Goal: Find specific page/section: Locate a particular part of the current website

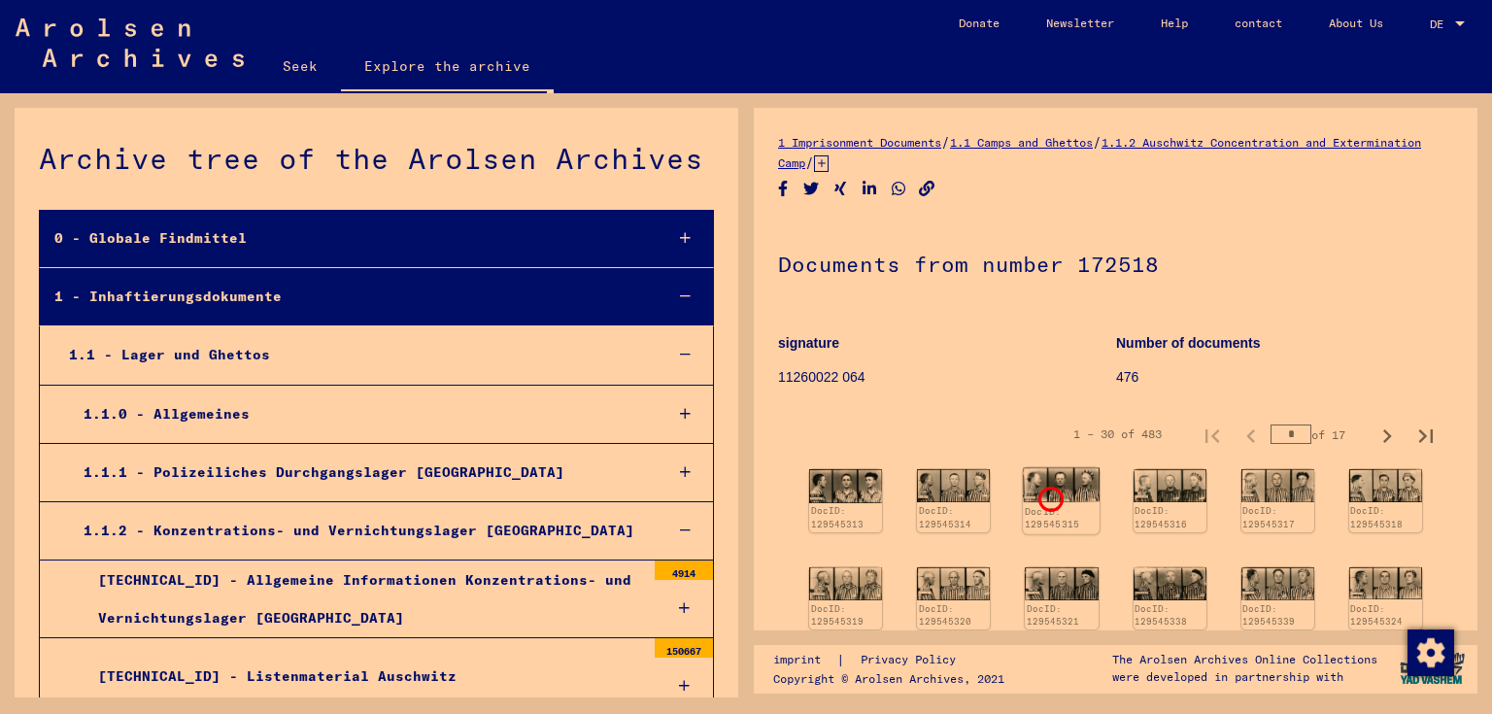
scroll to position [6565, 0]
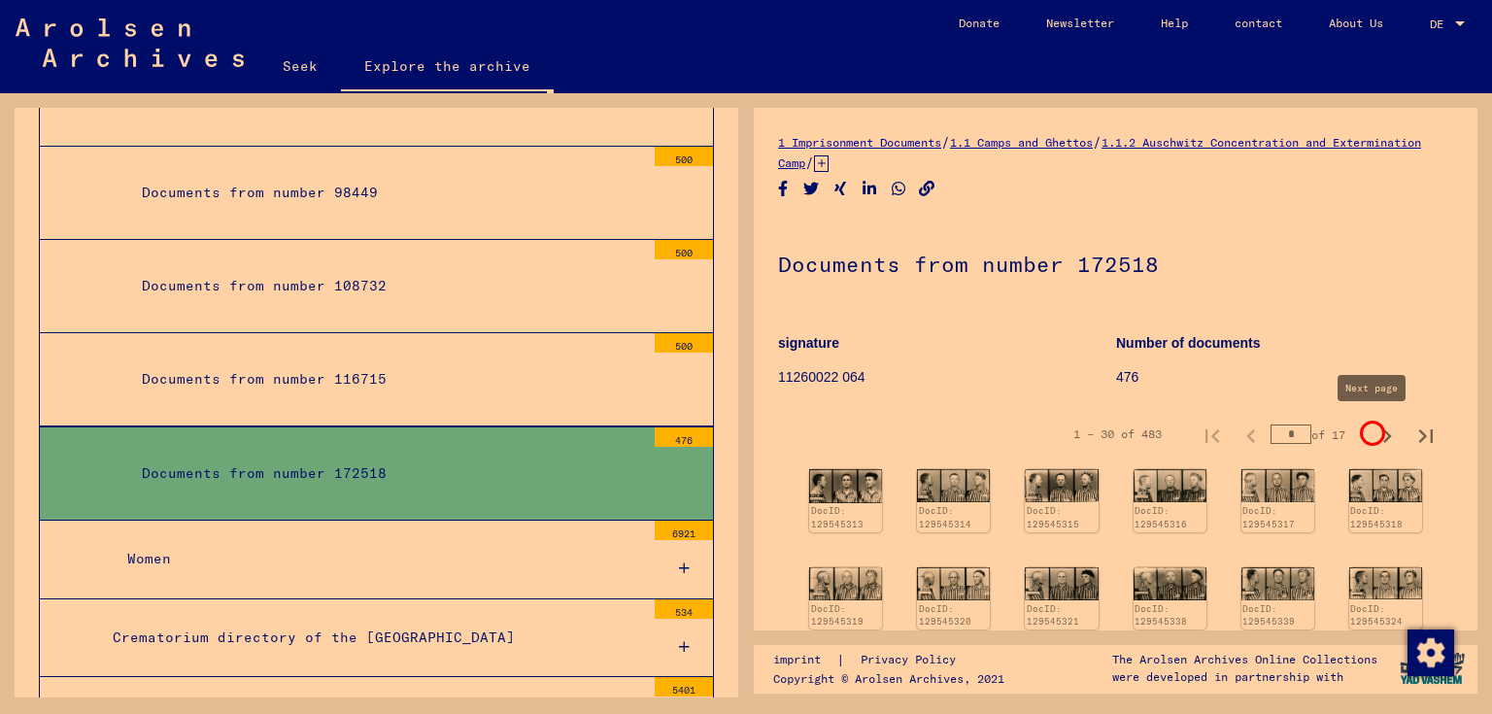
click at [1383, 430] on icon "Next page" at bounding box center [1387, 436] width 9 height 14
type input "*"
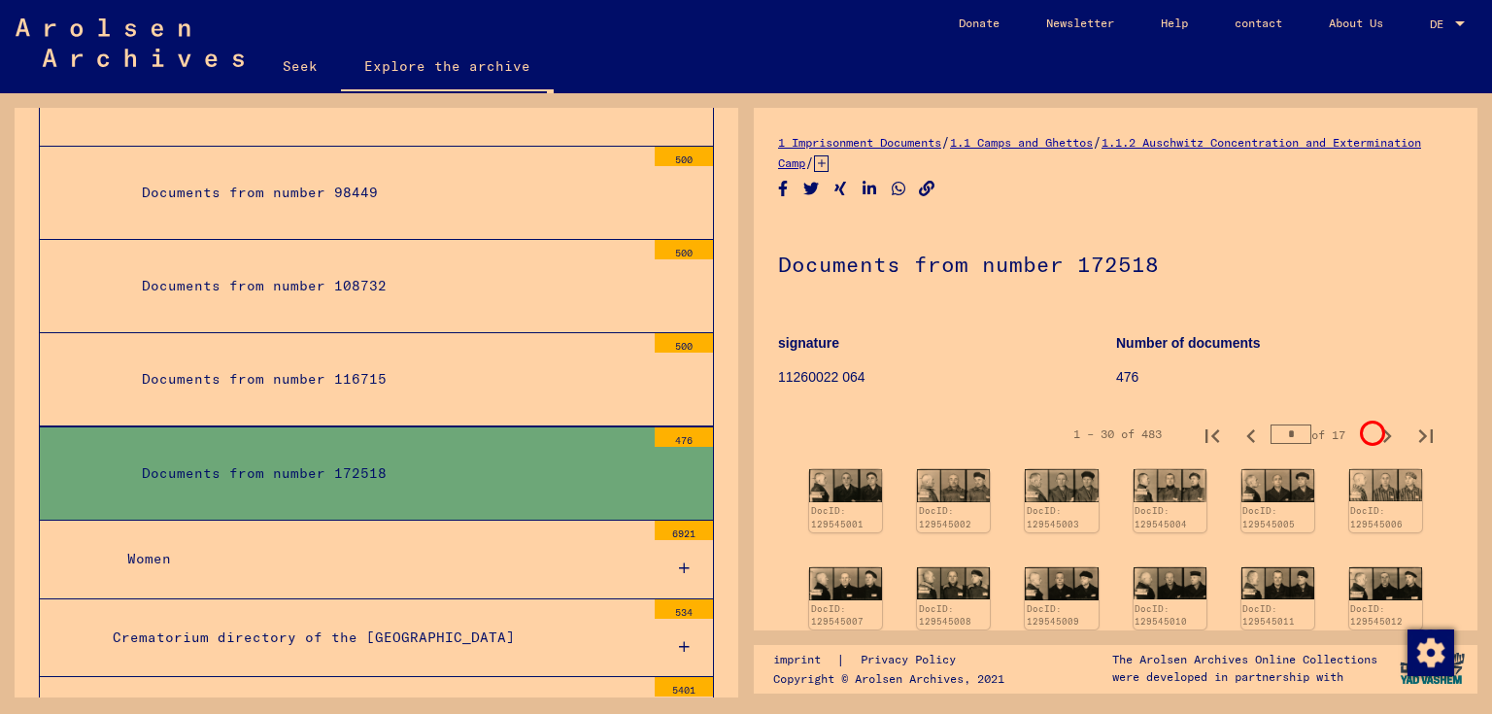
click at [1383, 430] on icon "Next page" at bounding box center [1387, 436] width 9 height 14
type input "*"
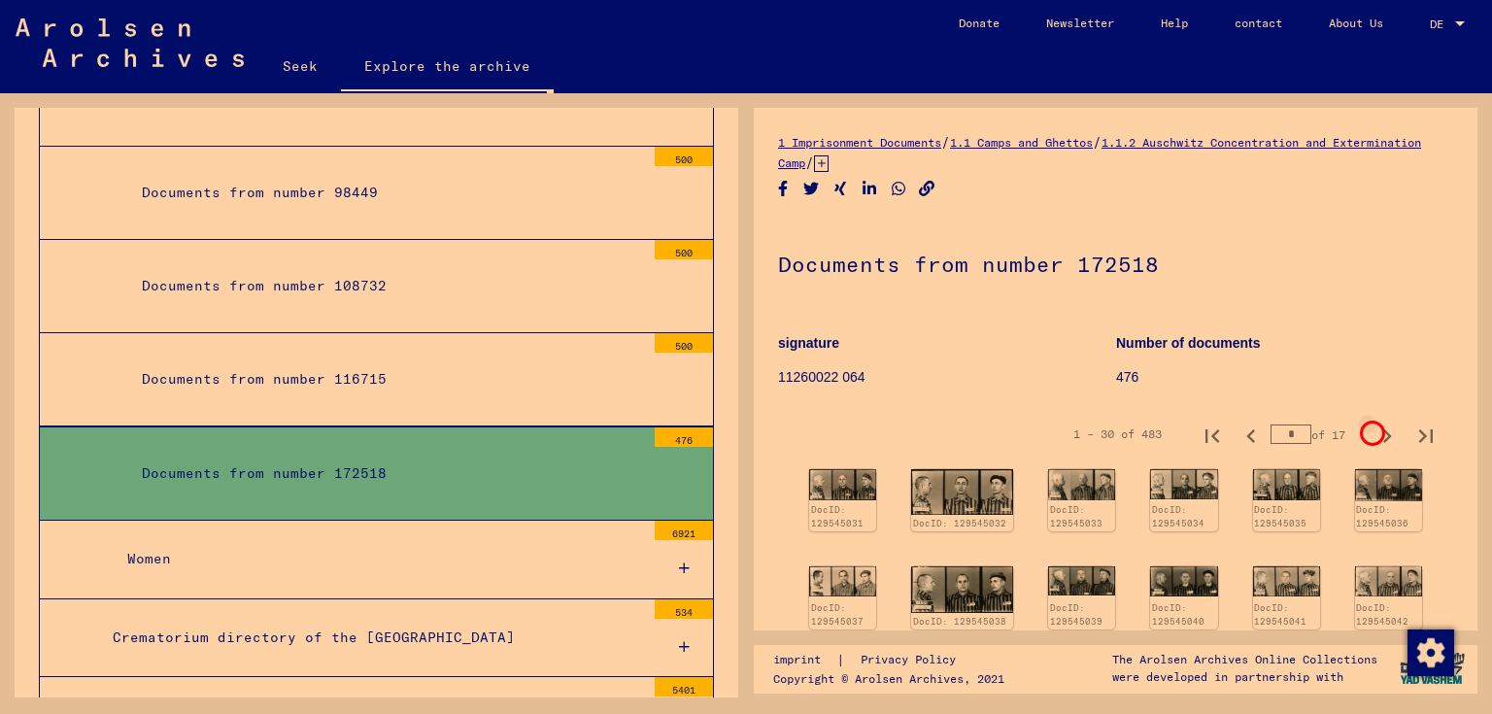
click at [1383, 430] on icon "Next page" at bounding box center [1387, 436] width 9 height 14
type input "*"
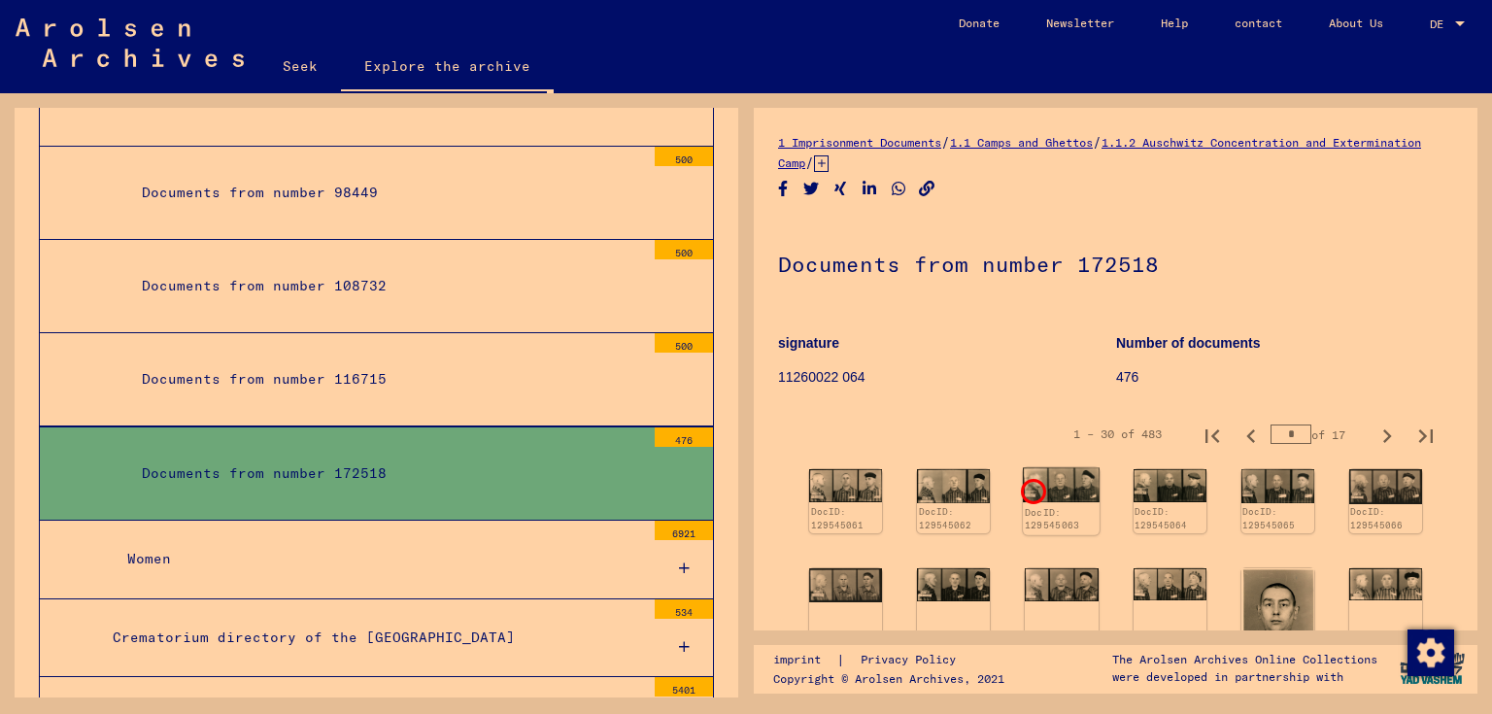
click at [1031, 506] on font "DocID: 129545063" at bounding box center [1052, 518] width 55 height 25
